Goal: Browse casually

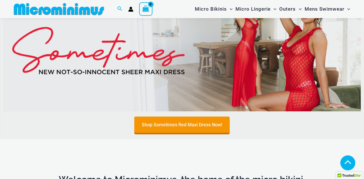
scroll to position [283, 0]
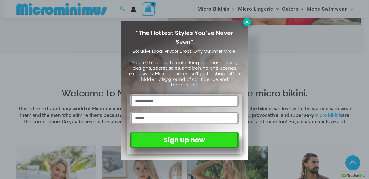
click at [246, 21] on icon at bounding box center [246, 21] width 3 height 3
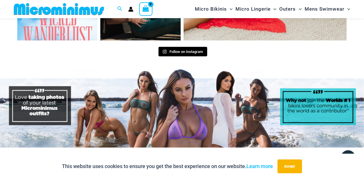
scroll to position [2416, 0]
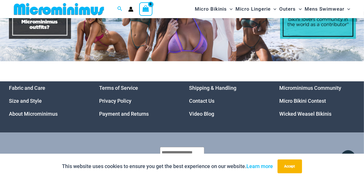
click at [299, 85] on link "Microminimus Community" at bounding box center [310, 88] width 62 height 6
click at [286, 98] on link "Micro Bikini Contest" at bounding box center [302, 101] width 47 height 6
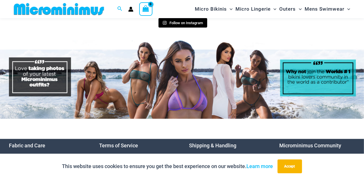
scroll to position [2444, 0]
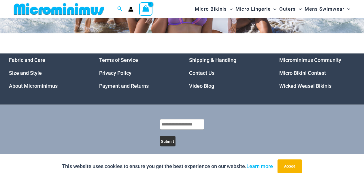
click at [285, 83] on link "Wicked Weasel Bikinis" at bounding box center [305, 86] width 52 height 6
